Goal: Information Seeking & Learning: Check status

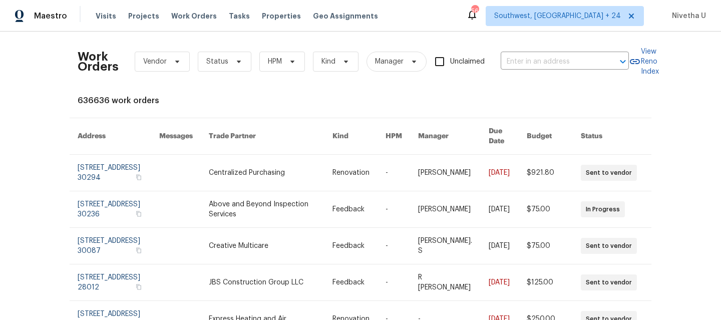
click at [498, 70] on div "Work Orders Vendor Status HPM Kind Manager Unclaimed ​" at bounding box center [353, 62] width 551 height 44
click at [520, 62] on input "text" at bounding box center [550, 62] width 100 height 16
paste input "[STREET_ADDRESS][PERSON_NAME]"
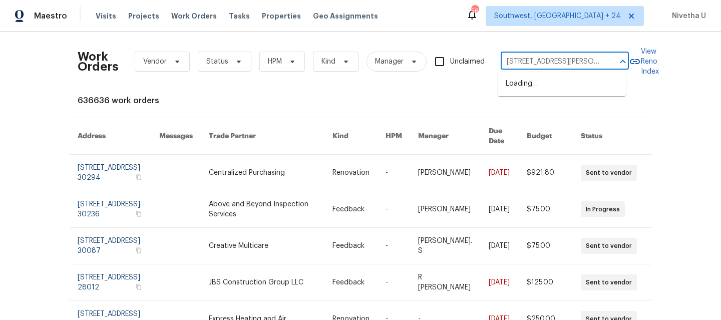
scroll to position [0, 61]
drag, startPoint x: 541, startPoint y: 62, endPoint x: 570, endPoint y: 57, distance: 29.0
click at [642, 62] on div "Work Orders Vendor Status HPM Kind Manager Unclaimed [STREET_ADDRESS][PERSON_NA…" at bounding box center [360, 62] width 565 height 44
drag, startPoint x: 541, startPoint y: 63, endPoint x: 611, endPoint y: 65, distance: 70.1
click at [611, 65] on div "[STREET_ADDRESS][PERSON_NAME] ​" at bounding box center [564, 62] width 128 height 16
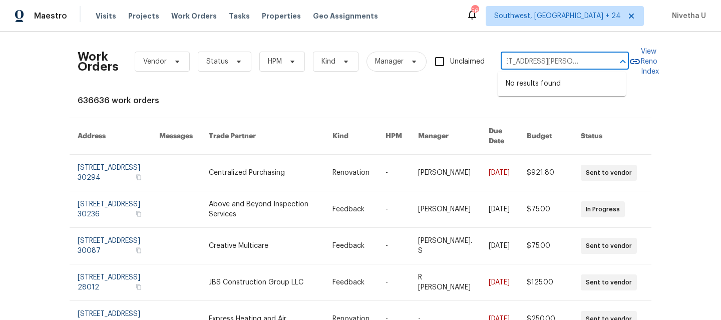
scroll to position [0, 5]
type input "[STREET_ADDRESS][PERSON_NAME]"
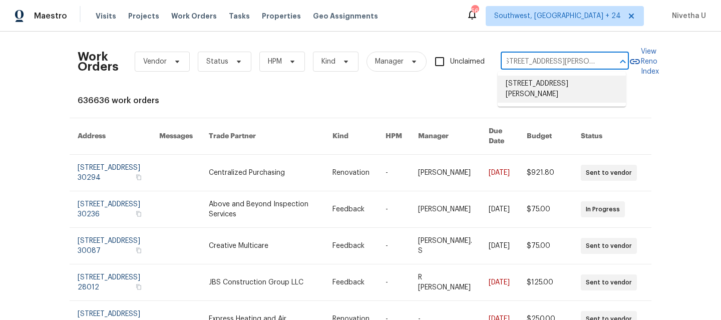
click at [553, 93] on li "[STREET_ADDRESS][PERSON_NAME]" at bounding box center [561, 89] width 128 height 27
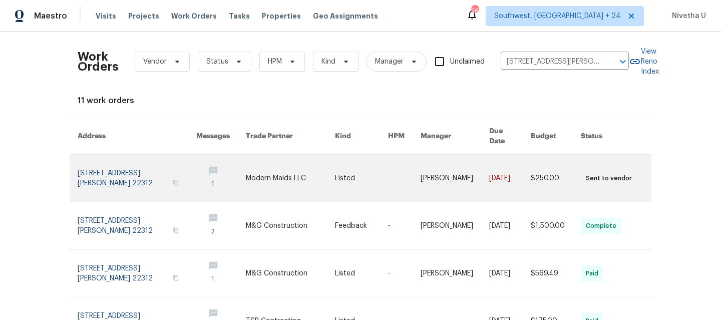
click at [86, 163] on link at bounding box center [137, 178] width 119 height 47
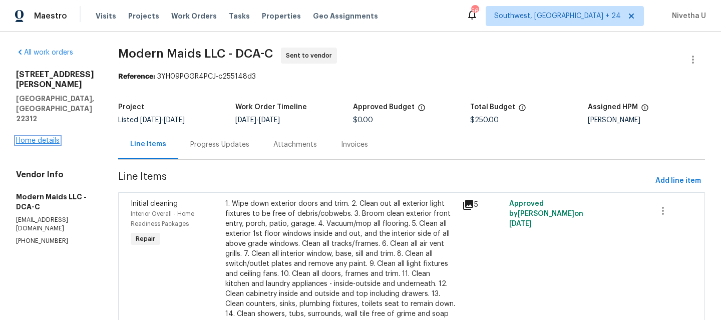
click at [36, 137] on link "Home details" at bounding box center [38, 140] width 44 height 7
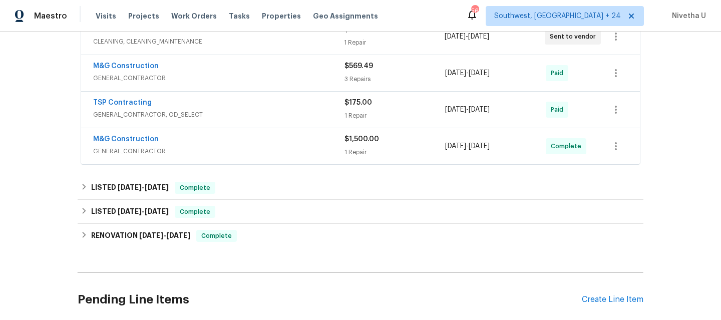
scroll to position [246, 0]
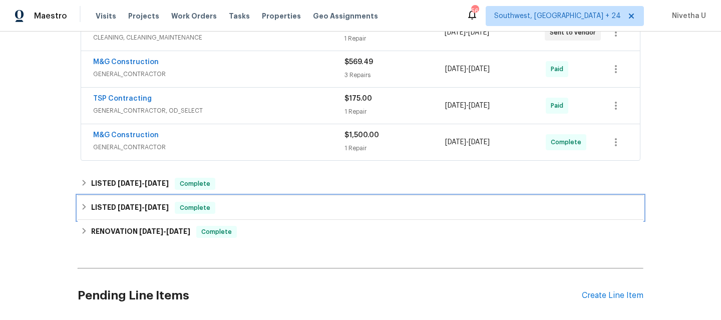
click at [217, 208] on div "LISTED [DATE] - [DATE] Complete" at bounding box center [360, 208] width 559 height 12
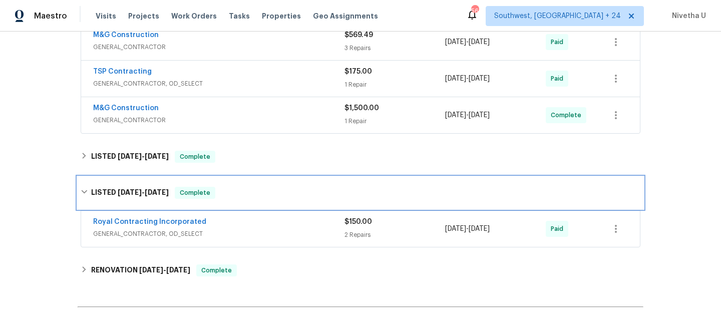
scroll to position [288, 0]
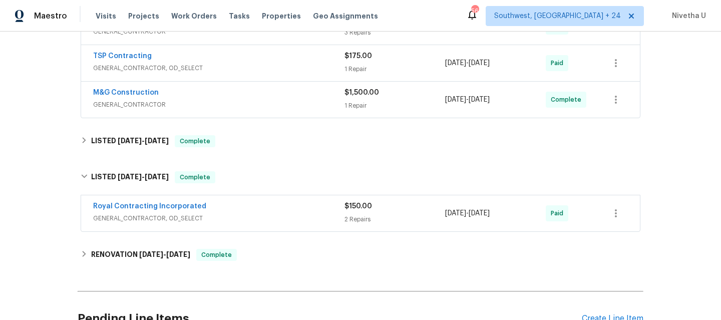
click at [245, 212] on div "Royal Contracting Incorporated" at bounding box center [218, 207] width 251 height 12
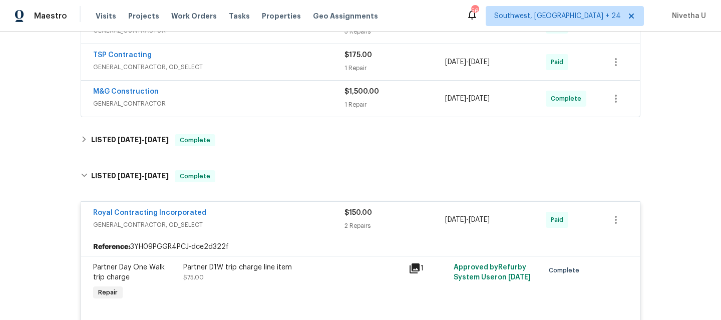
scroll to position [292, 0]
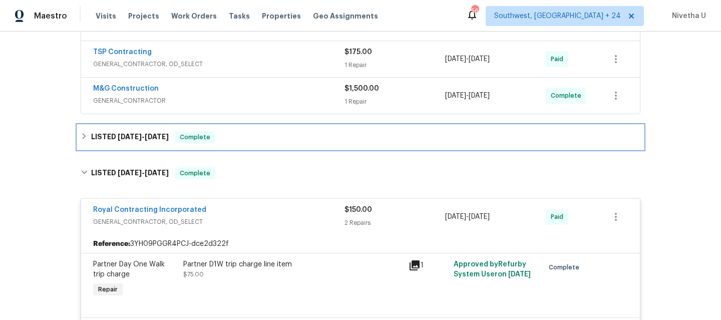
click at [233, 136] on div "LISTED [DATE] - [DATE] Complete" at bounding box center [360, 137] width 559 height 12
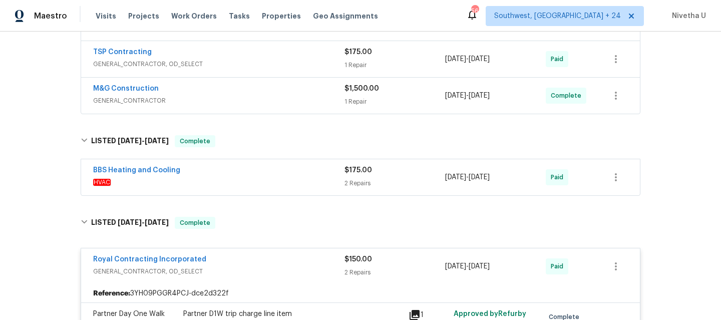
click at [226, 171] on div "BBS Heating and Cooling" at bounding box center [218, 171] width 251 height 12
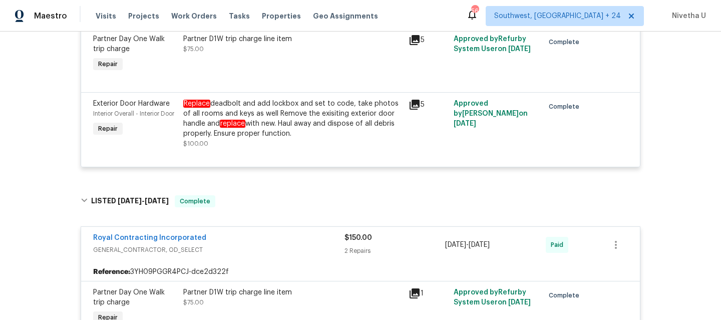
scroll to position [484, 0]
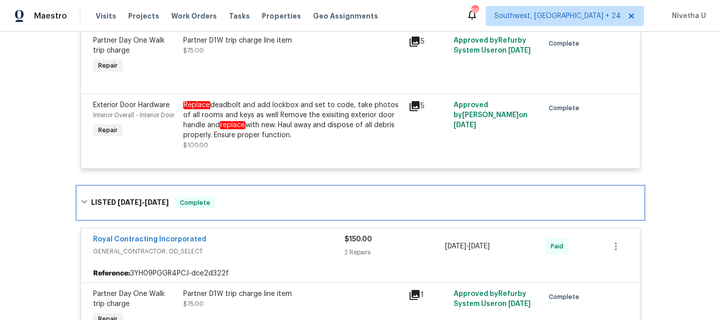
click at [224, 202] on div "LISTED [DATE] - [DATE] Complete" at bounding box center [360, 203] width 559 height 12
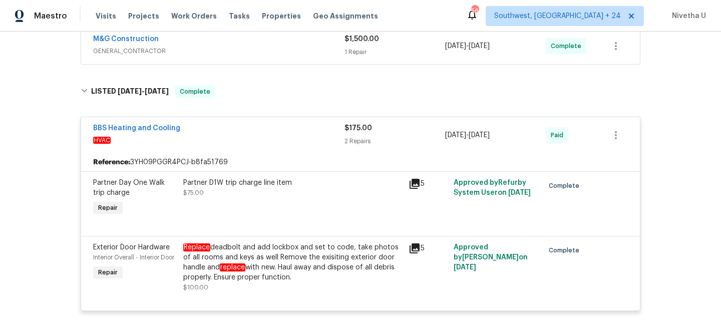
scroll to position [341, 0]
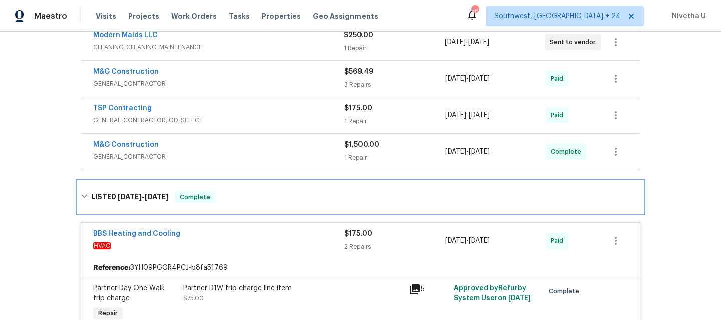
click at [224, 202] on div "LISTED [DATE] - [DATE] Complete" at bounding box center [360, 197] width 559 height 12
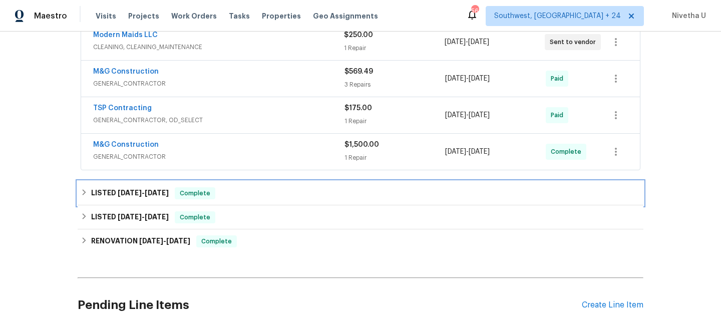
scroll to position [166, 0]
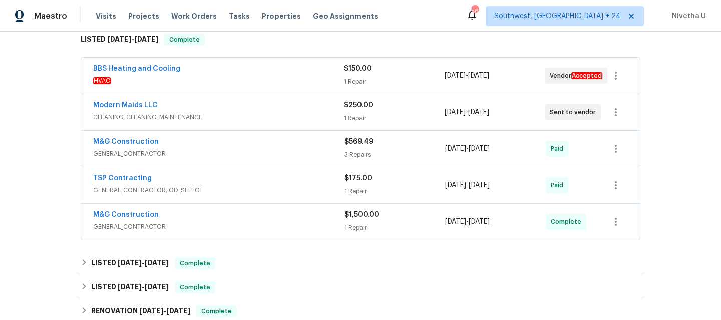
click at [225, 225] on span "GENERAL_CONTRACTOR" at bounding box center [218, 227] width 251 height 10
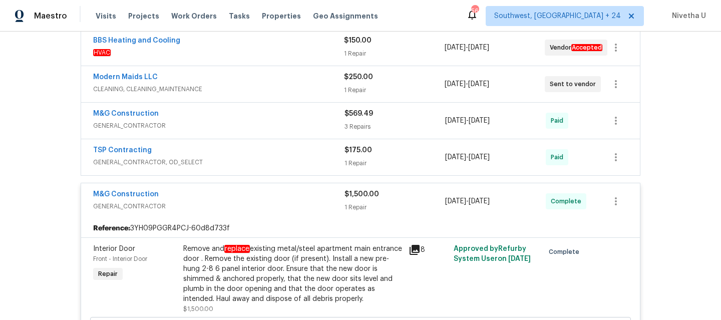
scroll to position [188, 0]
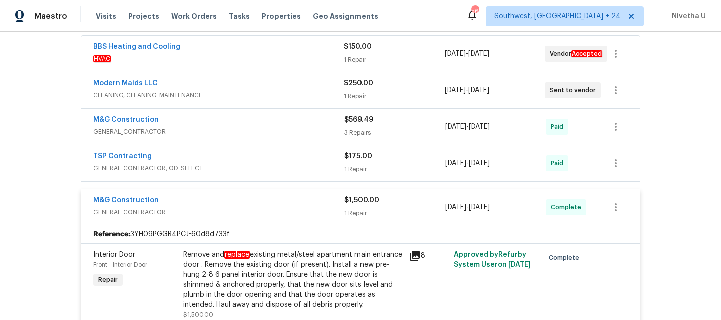
click at [208, 207] on span "GENERAL_CONTRACTOR" at bounding box center [218, 212] width 251 height 10
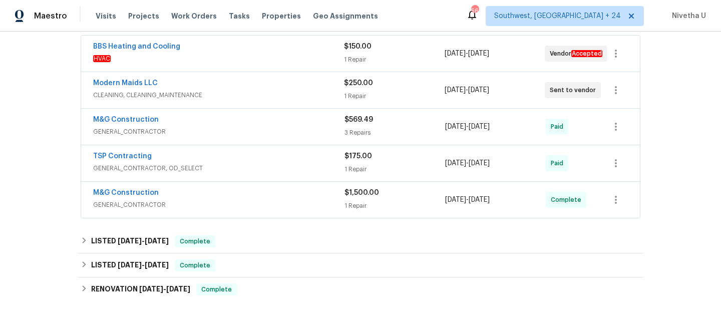
click at [224, 160] on div "TSP Contracting" at bounding box center [218, 157] width 251 height 12
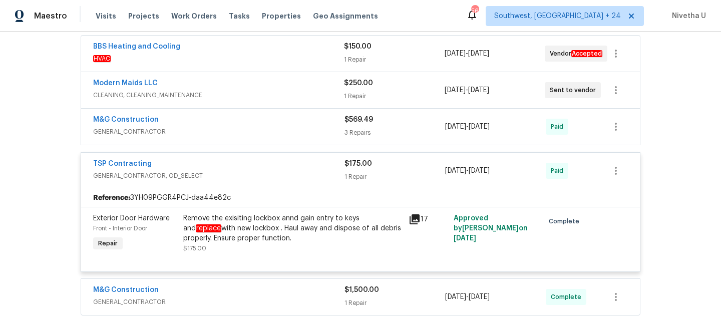
click at [231, 168] on div "TSP Contracting" at bounding box center [218, 165] width 251 height 12
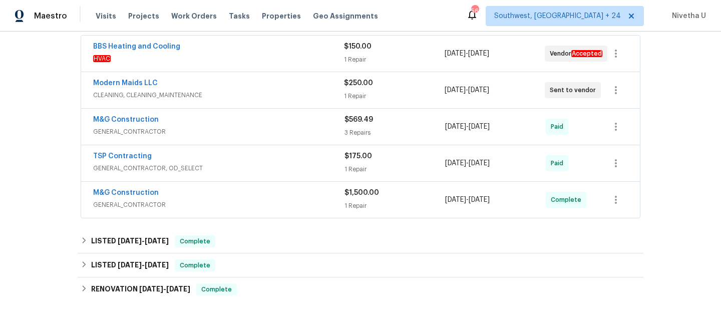
click at [230, 136] on span "GENERAL_CONTRACTOR" at bounding box center [218, 132] width 251 height 10
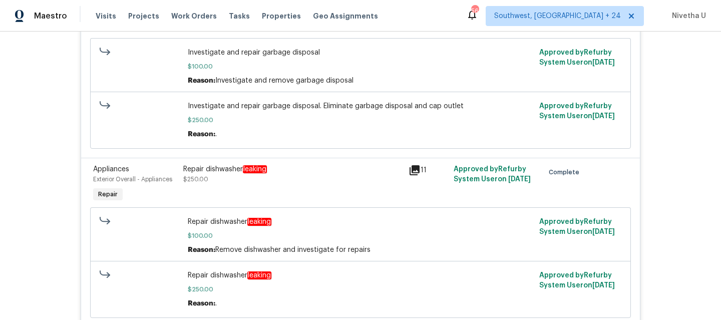
scroll to position [367, 0]
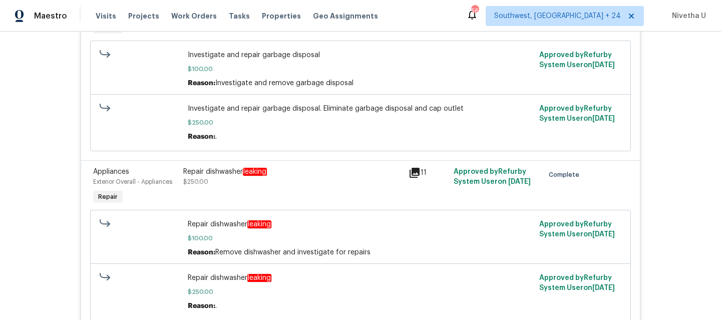
click at [209, 176] on div "Repair dishwasher leaking" at bounding box center [292, 172] width 219 height 10
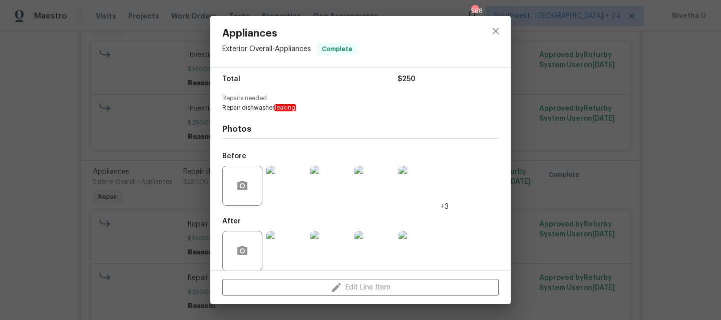
scroll to position [91, 0]
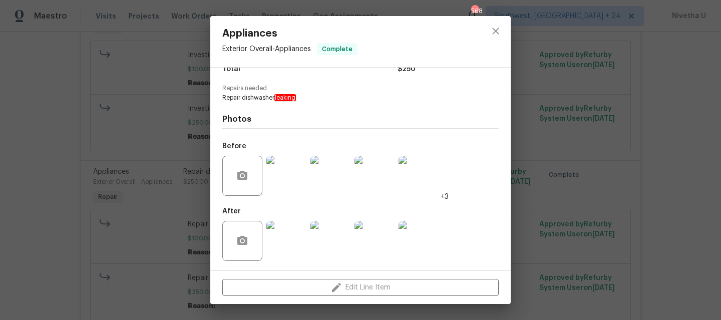
click at [276, 181] on img at bounding box center [286, 176] width 40 height 40
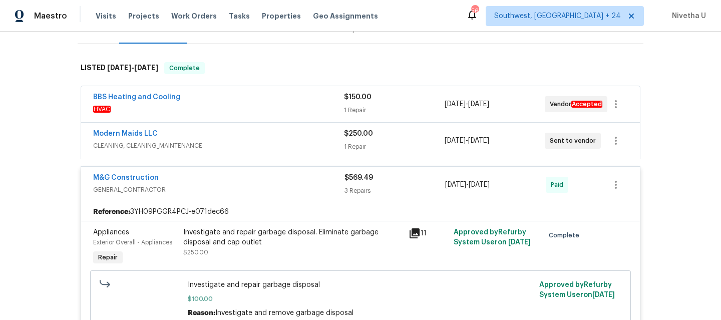
scroll to position [136, 0]
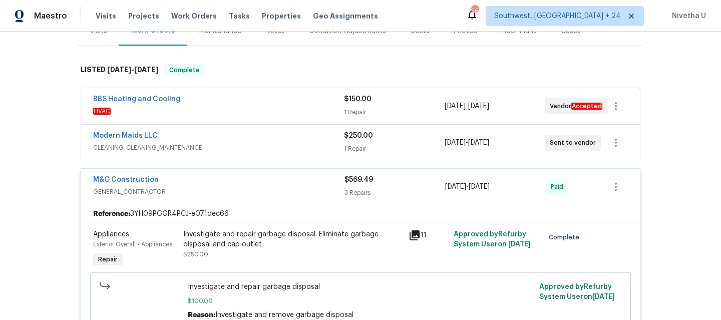
click at [290, 194] on span "GENERAL_CONTRACTOR" at bounding box center [218, 192] width 251 height 10
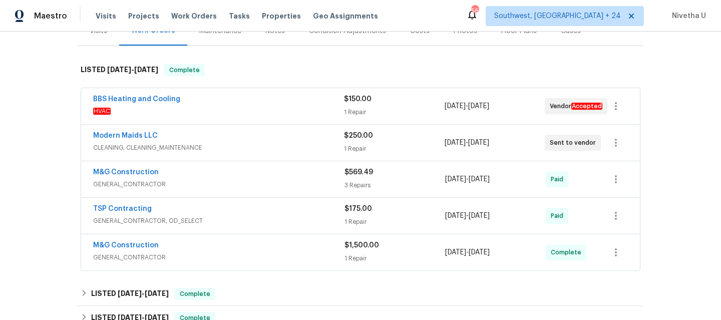
click at [269, 147] on span "CLEANING, CLEANING_MAINTENANCE" at bounding box center [218, 148] width 251 height 10
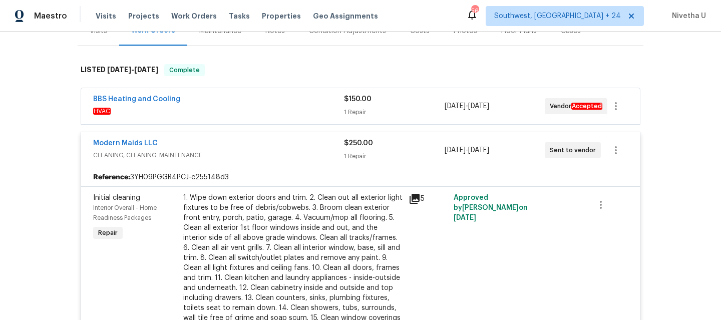
click at [269, 147] on div "Modern Maids LLC" at bounding box center [218, 144] width 251 height 12
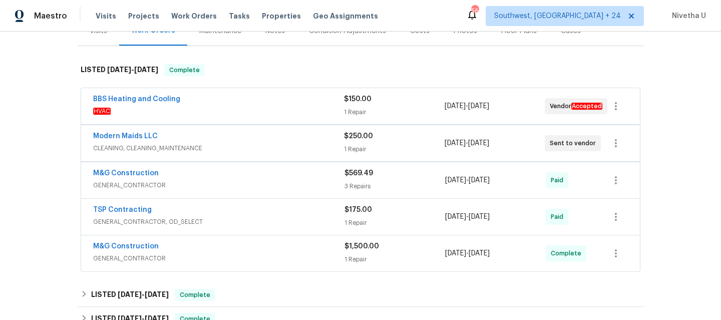
click at [273, 88] on div "BBS Heating and Cooling HVAC $150.00 1 Repair [DATE] - [DATE] Vendor Accepted" at bounding box center [360, 106] width 558 height 36
click at [271, 112] on span "HVAC" at bounding box center [218, 111] width 251 height 10
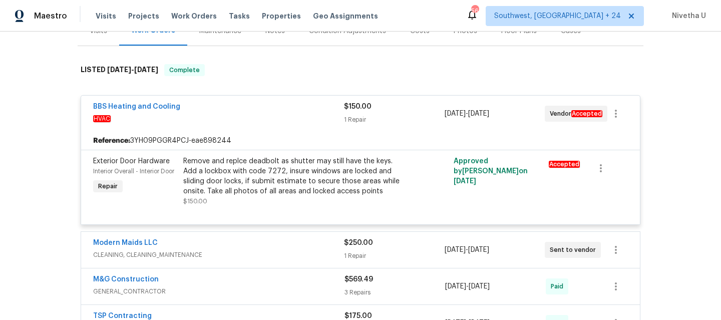
click at [271, 112] on div "BBS Heating and Cooling" at bounding box center [218, 108] width 251 height 12
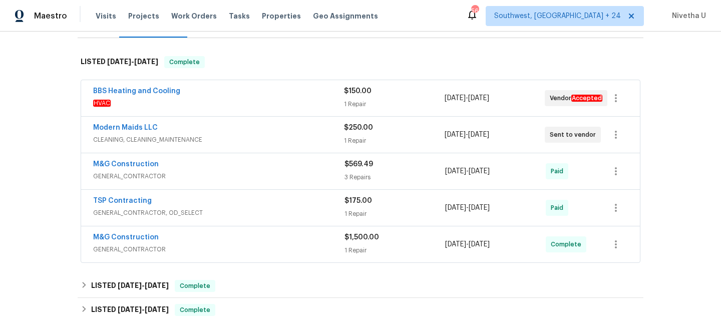
scroll to position [202, 0]
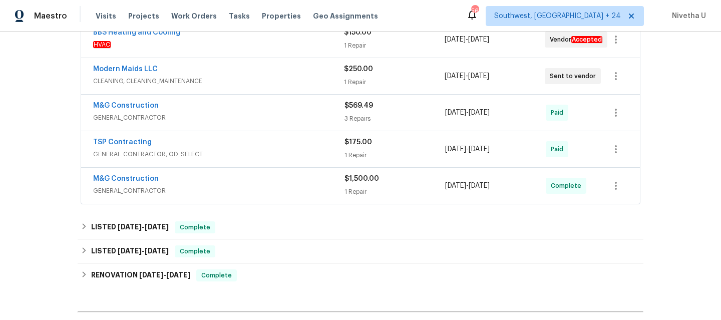
click at [262, 114] on span "GENERAL_CONTRACTOR" at bounding box center [218, 118] width 251 height 10
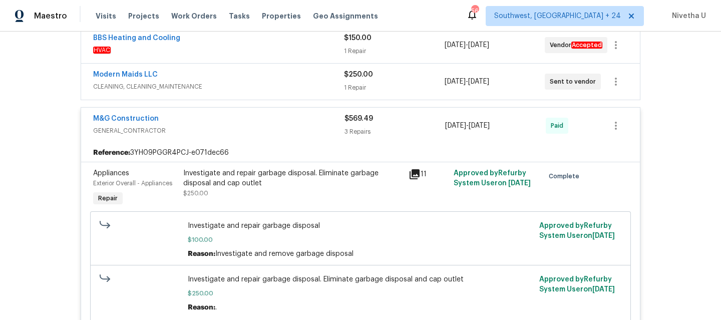
scroll to position [181, 0]
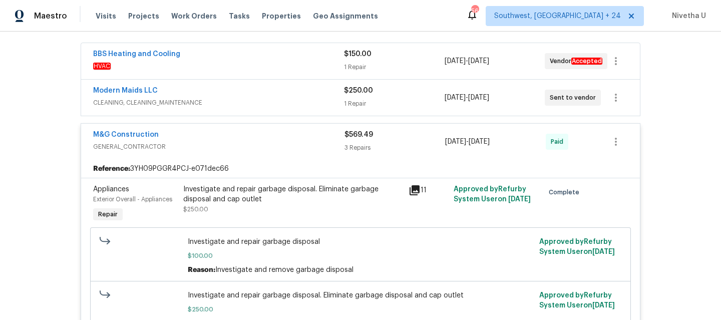
click at [258, 155] on div "M&G Construction GENERAL_CONTRACTOR $569.49 3 Repairs [DATE] - [DATE] Paid" at bounding box center [360, 142] width 558 height 36
click at [255, 142] on span "GENERAL_CONTRACTOR" at bounding box center [218, 147] width 251 height 10
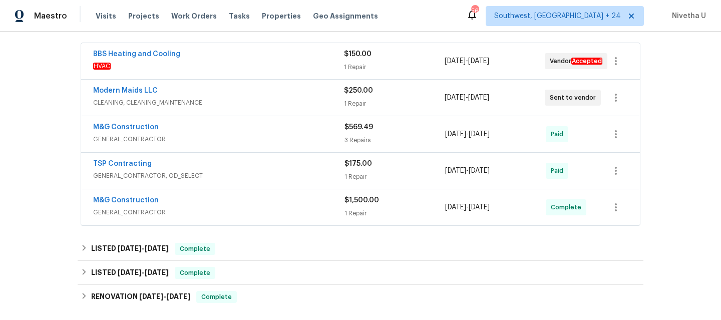
click at [260, 178] on span "GENERAL_CONTRACTOR, OD_SELECT" at bounding box center [218, 176] width 251 height 10
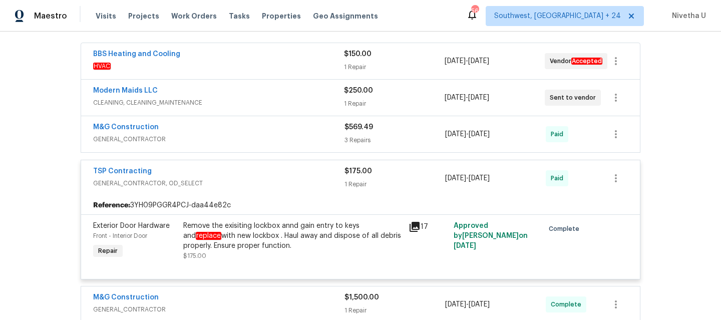
click at [257, 178] on div "TSP Contracting" at bounding box center [218, 172] width 251 height 12
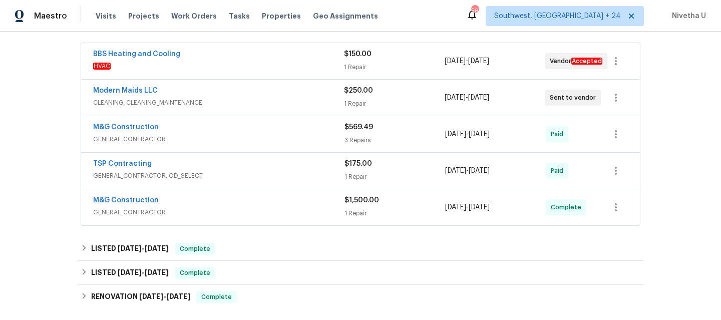
click at [257, 199] on div "M&G Construction" at bounding box center [218, 201] width 251 height 12
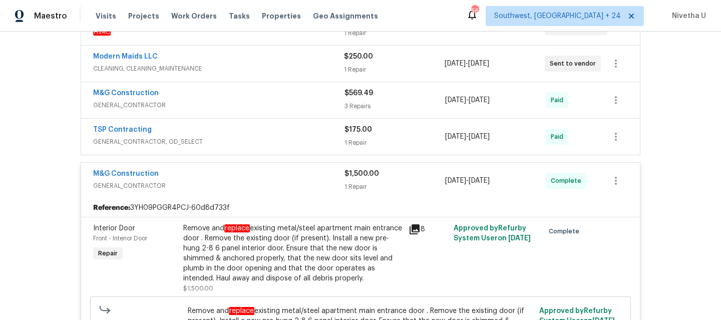
scroll to position [214, 0]
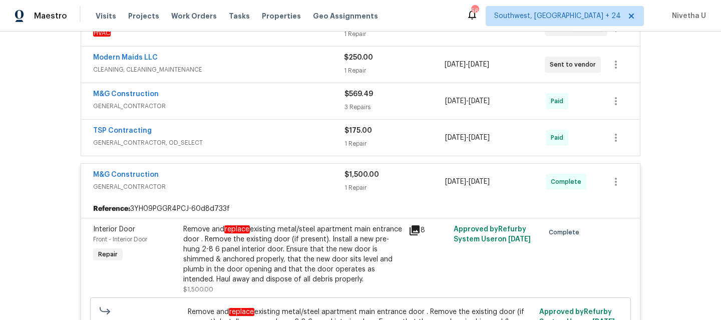
click at [263, 158] on div "BBS Heating and Cooling HVAC $150.00 1 Repair [DATE] - [DATE] Vendor Accepted M…" at bounding box center [360, 205] width 559 height 391
click at [263, 180] on div "M&G Construction" at bounding box center [218, 176] width 251 height 12
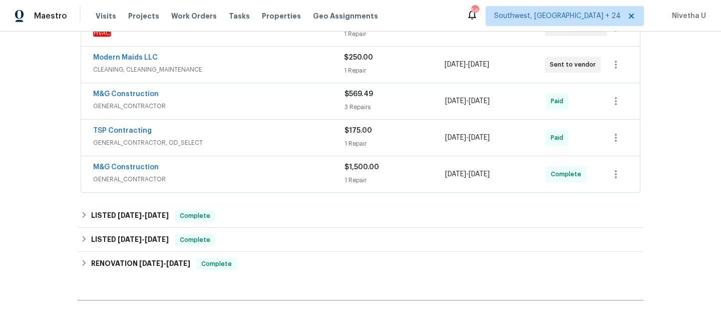
scroll to position [313, 0]
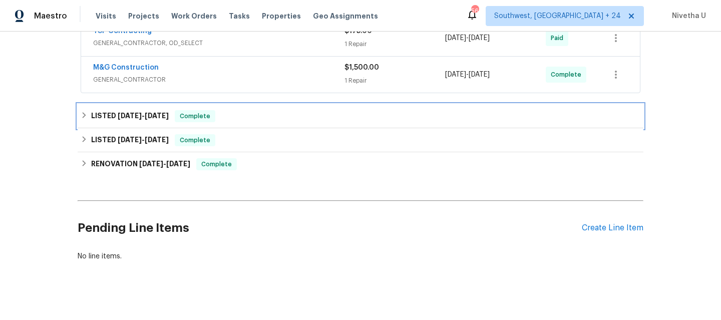
click at [236, 114] on div "LISTED [DATE] - [DATE] Complete" at bounding box center [360, 116] width 559 height 12
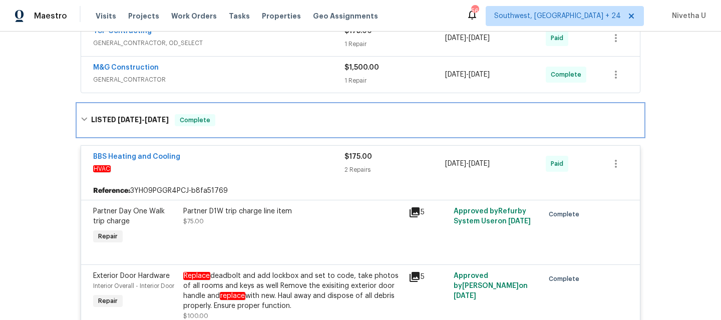
click at [236, 115] on div "LISTED [DATE] - [DATE] Complete" at bounding box center [360, 120] width 559 height 12
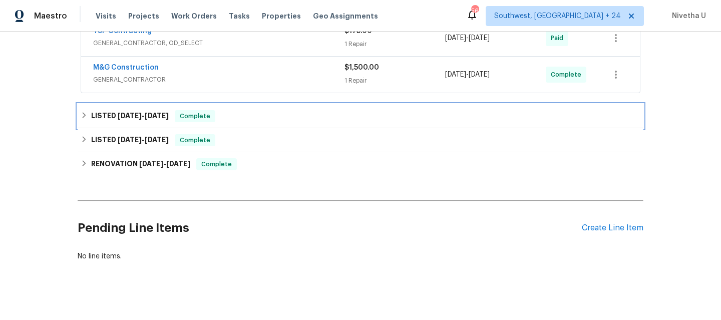
click at [236, 115] on div "LISTED [DATE] - [DATE] Complete" at bounding box center [360, 116] width 559 height 12
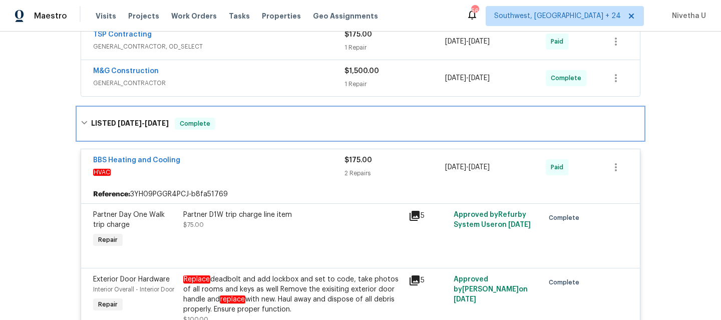
scroll to position [304, 0]
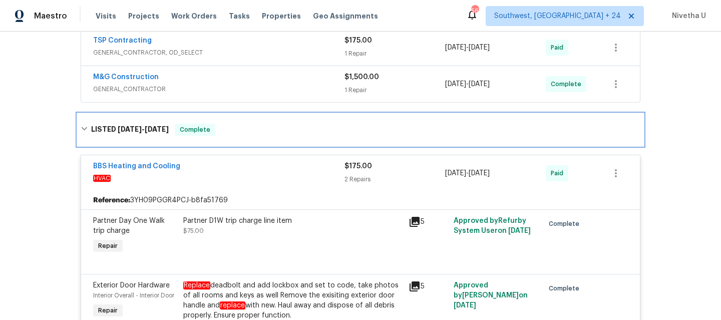
click at [252, 123] on div "LISTED [DATE] - [DATE] Complete" at bounding box center [360, 130] width 565 height 32
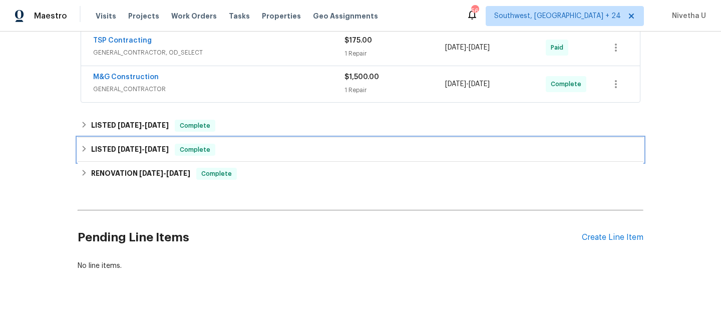
click at [244, 158] on div "LISTED [DATE] - [DATE] Complete" at bounding box center [360, 150] width 565 height 24
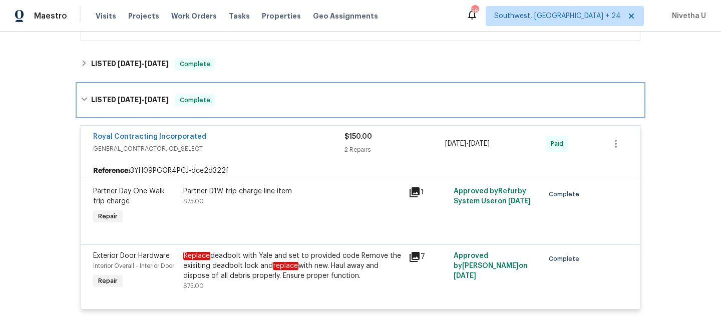
scroll to position [364, 0]
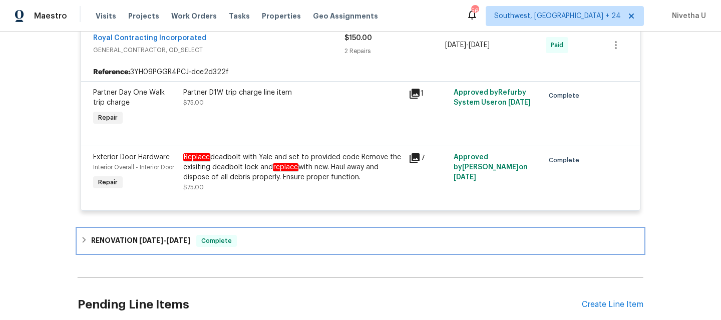
click at [234, 245] on span "Complete" at bounding box center [216, 241] width 39 height 10
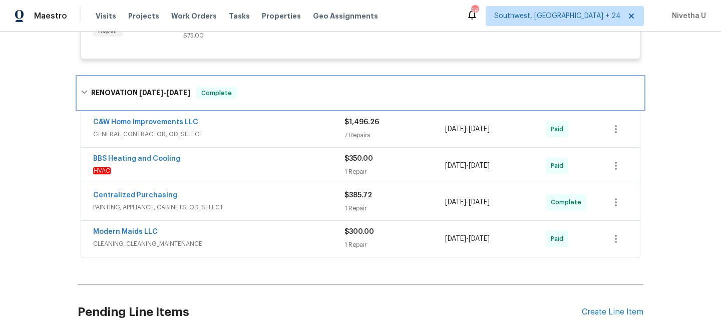
scroll to position [616, 0]
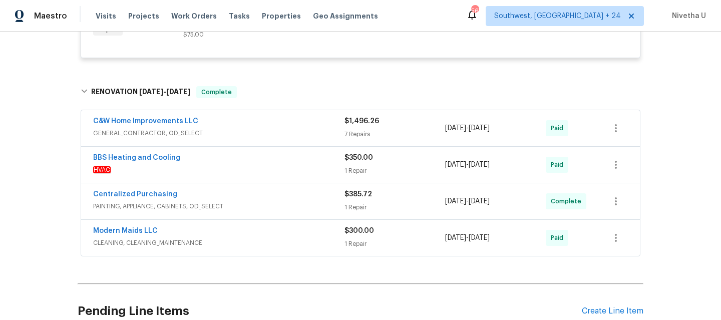
click at [234, 245] on span "CLEANING, CLEANING_MAINTENANCE" at bounding box center [218, 243] width 251 height 10
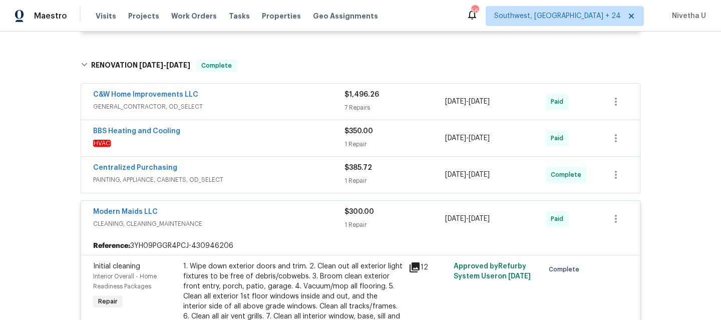
scroll to position [642, 0]
click at [228, 221] on span "CLEANING, CLEANING_MAINTENANCE" at bounding box center [218, 224] width 251 height 10
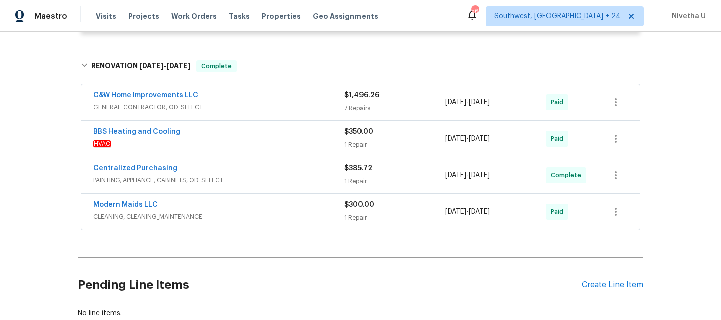
click at [228, 221] on span "CLEANING, CLEANING_MAINTENANCE" at bounding box center [218, 217] width 251 height 10
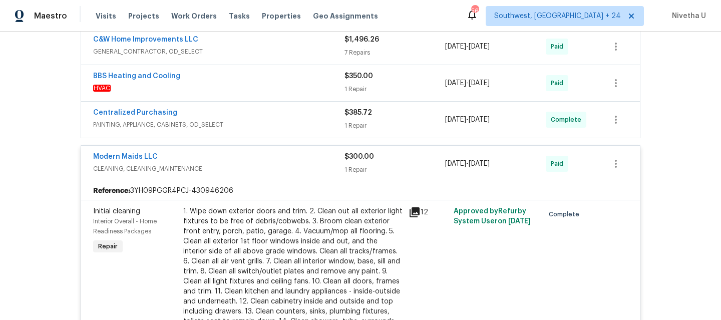
scroll to position [700, 0]
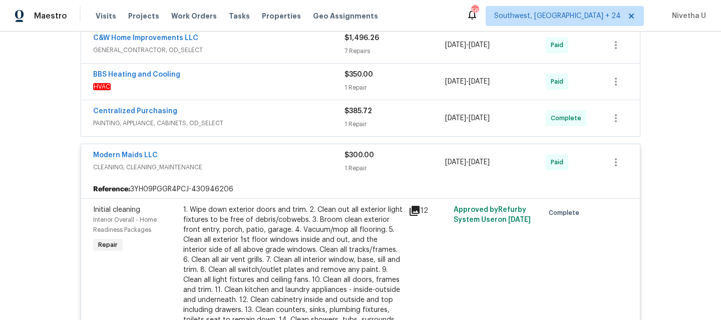
click at [229, 155] on div "Modern Maids LLC" at bounding box center [218, 156] width 251 height 12
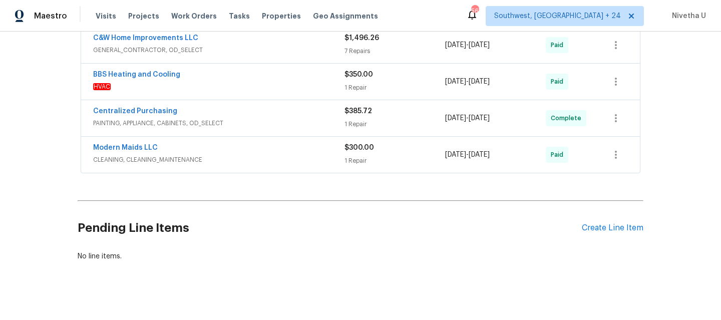
click at [241, 121] on span "PAINTING, APPLIANCE, CABINETS, OD_SELECT" at bounding box center [218, 123] width 251 height 10
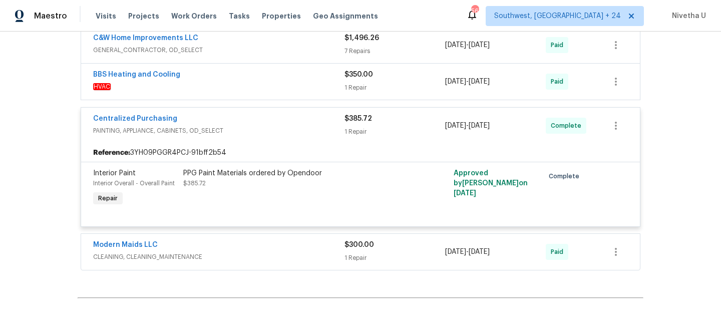
click at [257, 132] on span "PAINTING, APPLIANCE, CABINETS, OD_SELECT" at bounding box center [218, 131] width 251 height 10
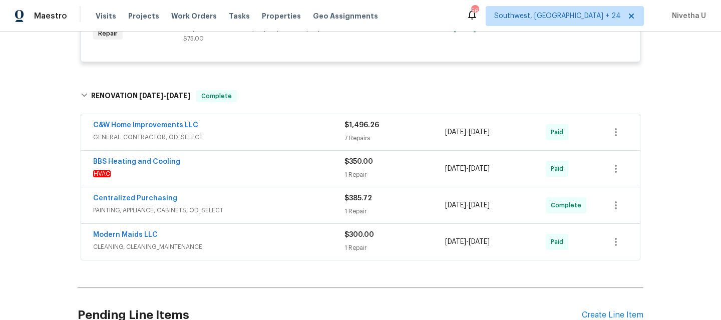
scroll to position [613, 0]
click at [251, 154] on div "BBS Heating and Cooling HVAC $350.00 1 Repair [DATE] - [DATE] Paid" at bounding box center [360, 168] width 558 height 36
click at [249, 173] on span "HVAC" at bounding box center [218, 173] width 251 height 10
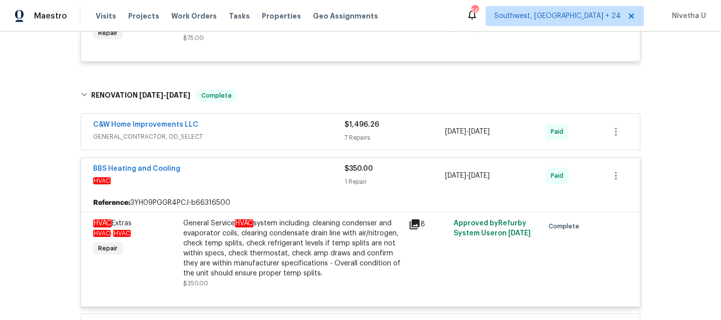
scroll to position [592, 0]
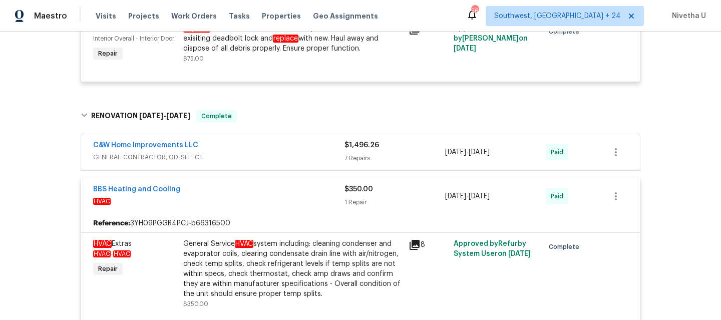
click at [236, 194] on div "BBS Heating and Cooling" at bounding box center [218, 190] width 251 height 12
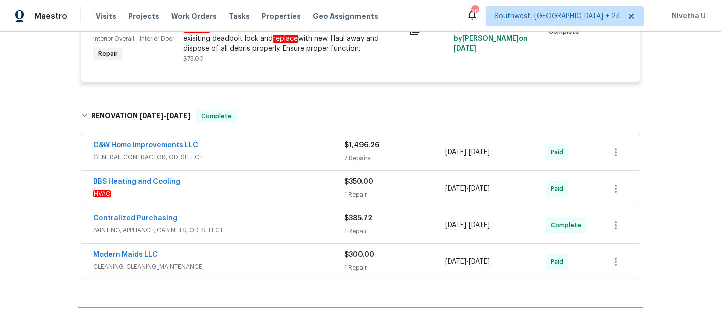
click at [239, 148] on div "C&W Home Improvements LLC" at bounding box center [218, 146] width 251 height 12
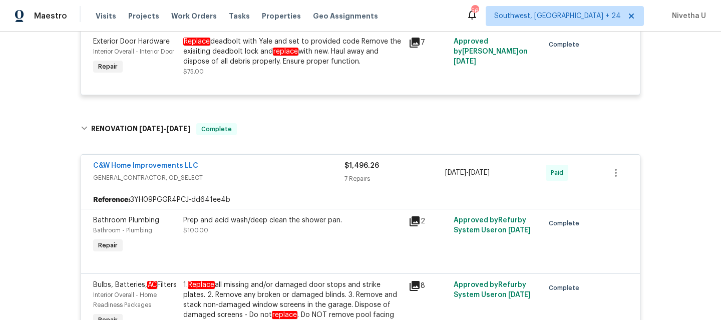
scroll to position [580, 0]
click at [249, 162] on div "C&W Home Improvements LLC" at bounding box center [218, 166] width 251 height 12
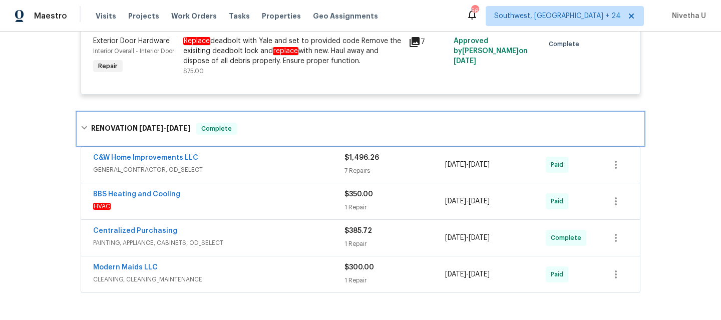
drag, startPoint x: 245, startPoint y: 129, endPoint x: 247, endPoint y: 189, distance: 60.1
click at [245, 129] on div "RENOVATION [DATE] - [DATE] Complete" at bounding box center [360, 129] width 559 height 12
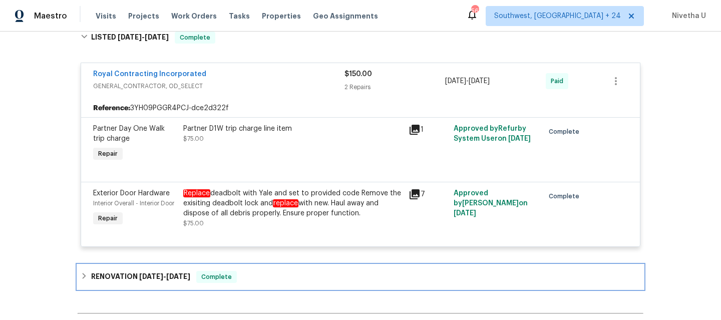
scroll to position [375, 0]
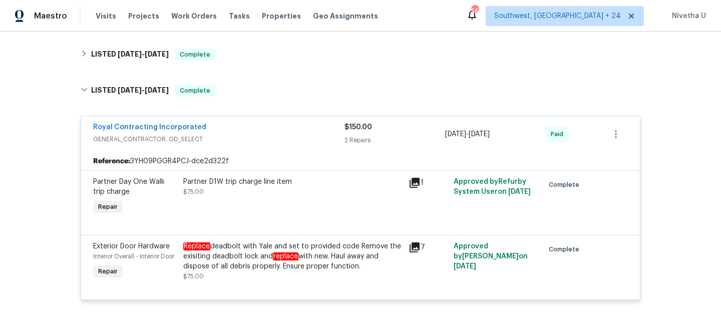
click at [241, 138] on span "GENERAL_CONTRACTOR, OD_SELECT" at bounding box center [218, 139] width 251 height 10
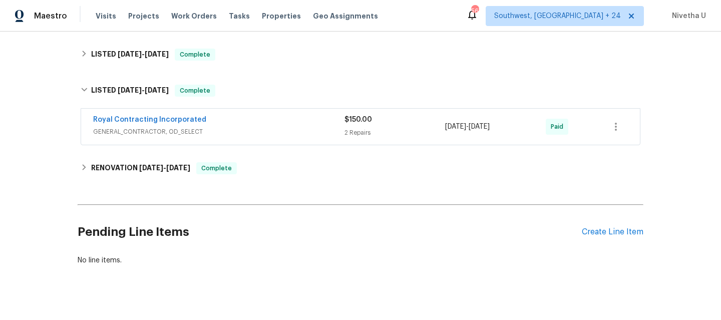
click at [235, 107] on div "Royal Contracting Incorporated GENERAL_CONTRACTOR, OD_SELECT $150.00 2 Repairs …" at bounding box center [360, 128] width 565 height 42
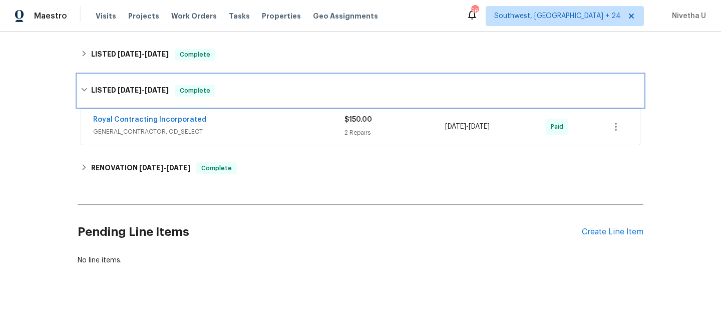
click at [219, 93] on div "LISTED [DATE] - [DATE] Complete" at bounding box center [360, 91] width 559 height 12
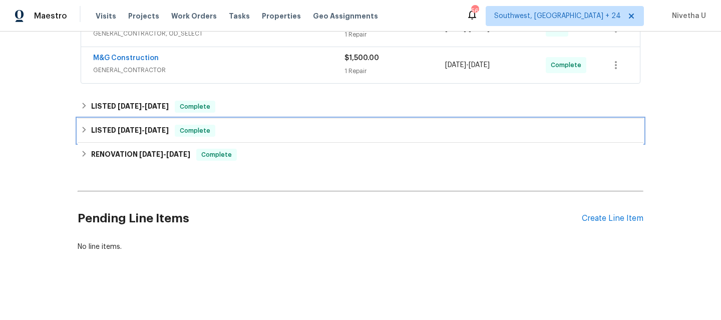
scroll to position [330, 0]
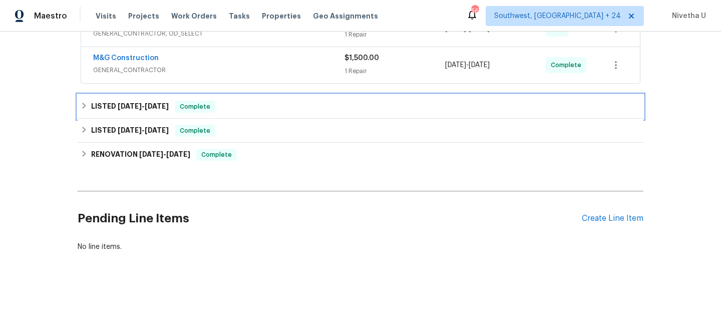
click at [221, 101] on div "LISTED [DATE] - [DATE] Complete" at bounding box center [360, 107] width 559 height 12
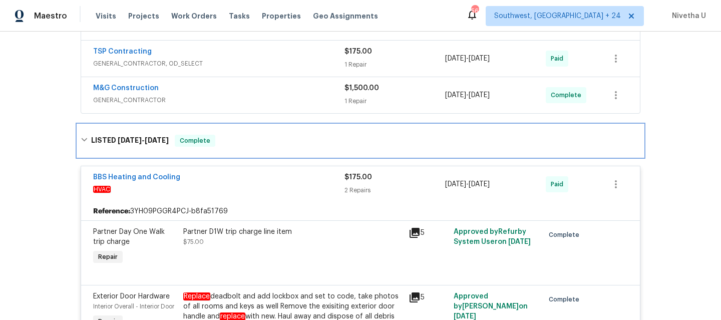
scroll to position [290, 0]
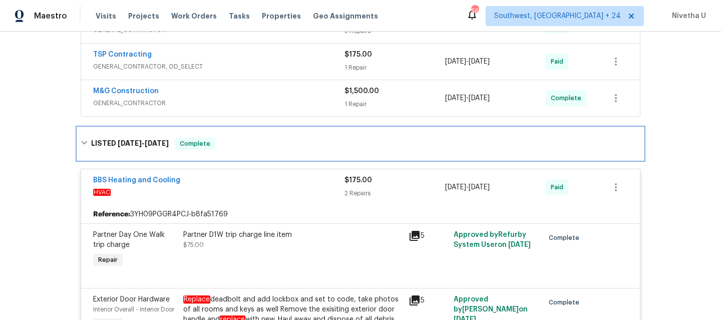
click at [238, 150] on div "LISTED [DATE] - [DATE] Complete" at bounding box center [360, 144] width 565 height 32
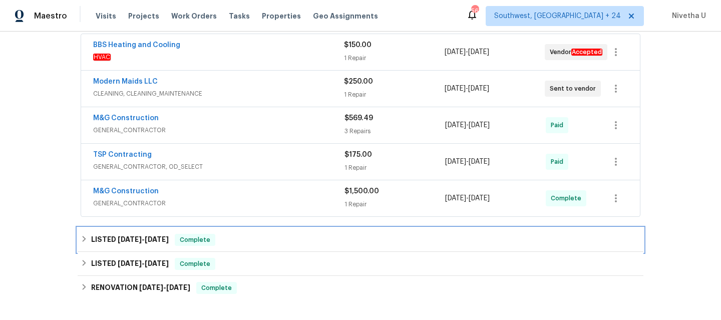
scroll to position [189, 0]
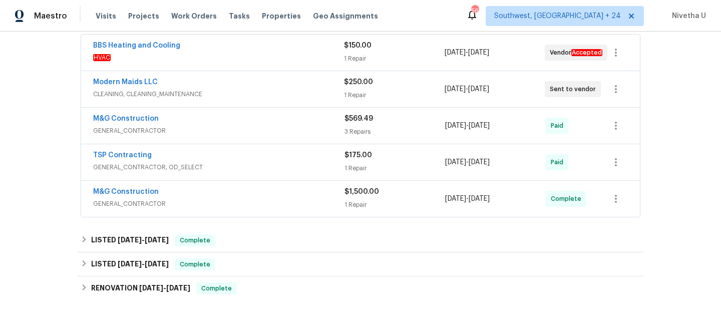
click at [210, 194] on div "M&G Construction" at bounding box center [218, 193] width 251 height 12
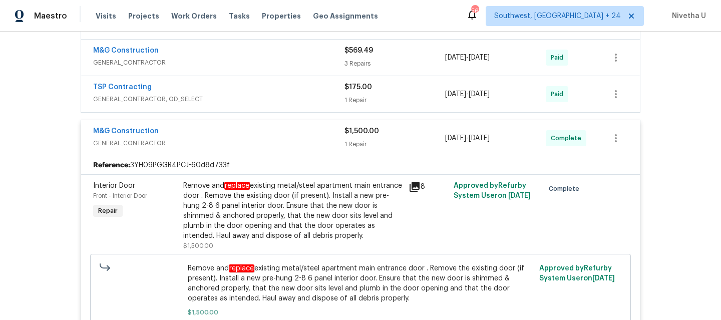
scroll to position [256, 0]
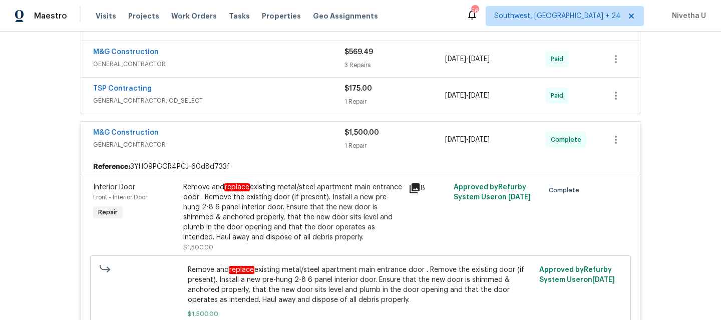
click at [210, 153] on div "M&G Construction GENERAL_CONTRACTOR $1,500.00 1 Repair [DATE] - [DATE] Complete" at bounding box center [360, 140] width 558 height 36
click at [214, 136] on div "M&G Construction" at bounding box center [218, 134] width 251 height 12
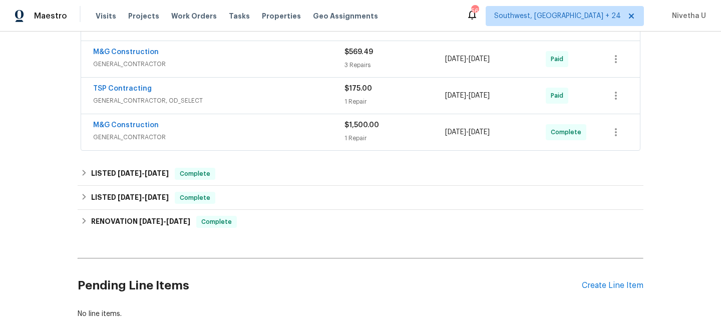
click at [220, 93] on div "TSP Contracting" at bounding box center [218, 90] width 251 height 12
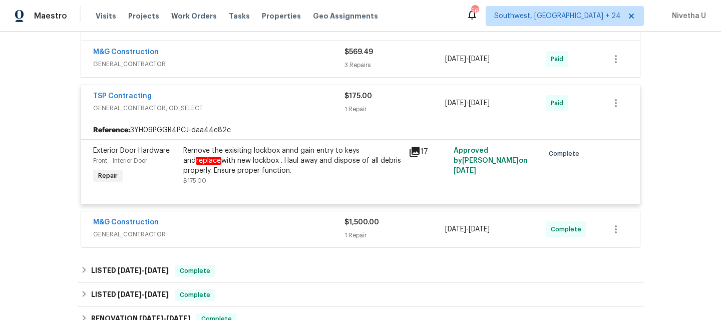
click at [220, 102] on div "TSP Contracting" at bounding box center [218, 97] width 251 height 12
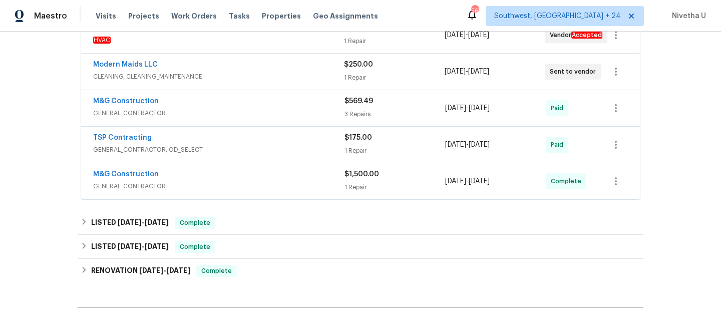
scroll to position [206, 0]
click at [218, 113] on span "GENERAL_CONTRACTOR" at bounding box center [218, 114] width 251 height 10
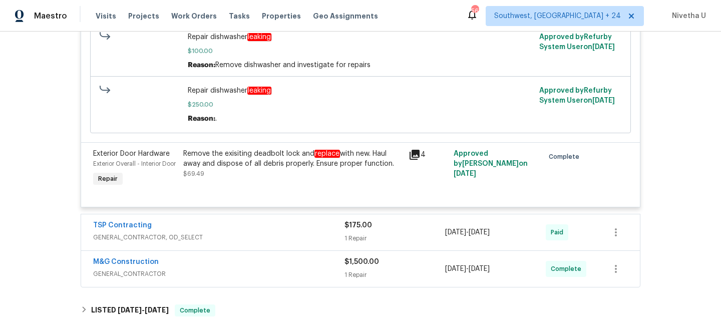
scroll to position [137, 0]
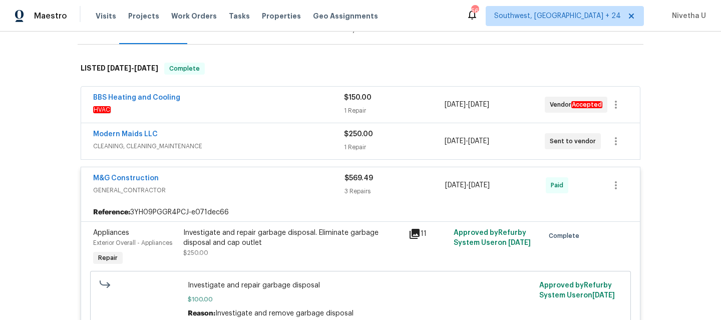
click at [189, 180] on div "M&G Construction" at bounding box center [218, 179] width 251 height 12
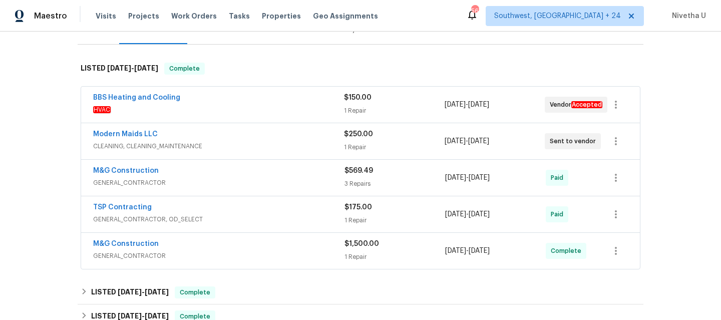
click at [207, 132] on div "Modern Maids LLC" at bounding box center [218, 135] width 251 height 12
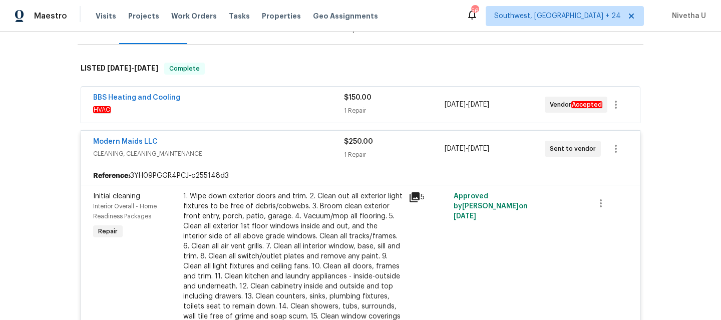
click at [209, 148] on div "Modern Maids LLC" at bounding box center [218, 143] width 251 height 12
